Goal: Find contact information: Find contact information

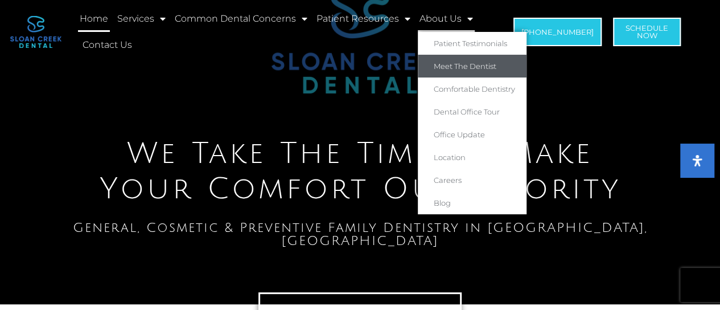
click at [460, 68] on link "Meet The Dentist" at bounding box center [472, 66] width 109 height 23
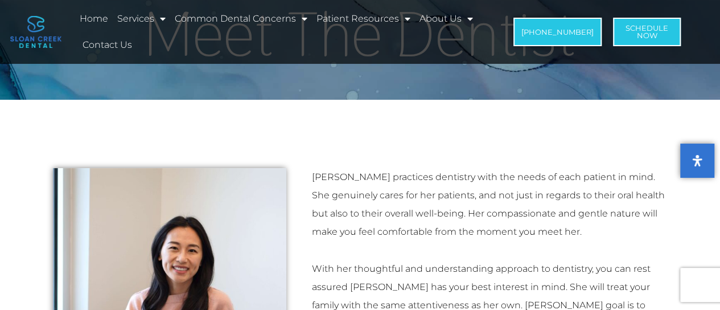
click at [357, 174] on p "[PERSON_NAME] practices dentistry with the needs of each patient in mind. She g…" at bounding box center [490, 204] width 356 height 73
click at [104, 43] on link "Contact Us" at bounding box center [107, 45] width 53 height 26
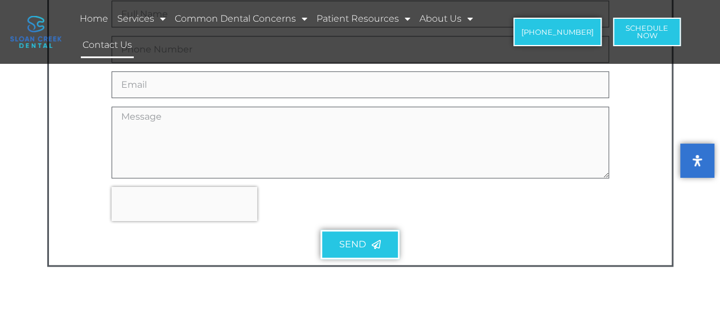
scroll to position [626, 0]
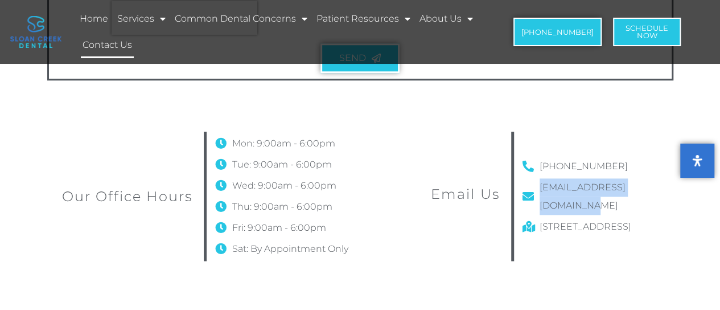
drag, startPoint x: 679, startPoint y: 187, endPoint x: 540, endPoint y: 191, distance: 139.0
click at [540, 191] on div "Our Office Hours Mon: 9:00am - 6:00pm Tue: 9:00am - 6:00pm Wed: 9:00am - 6:00pm…" at bounding box center [360, 196] width 649 height 152
